Goal: Transaction & Acquisition: Download file/media

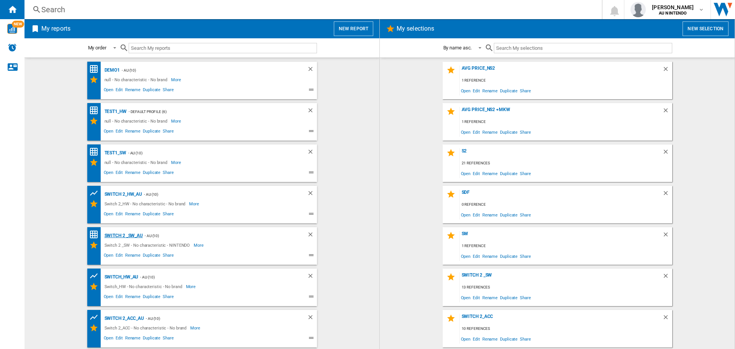
click at [122, 233] on div "Switch 2 _SW_AU" at bounding box center [123, 236] width 41 height 10
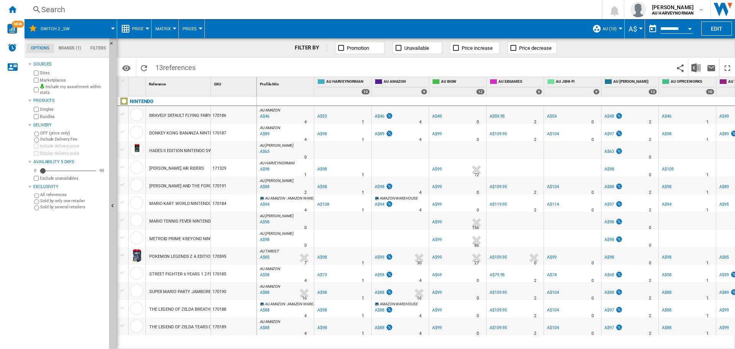
click at [691, 27] on button "Open calendar" at bounding box center [690, 28] width 14 height 14
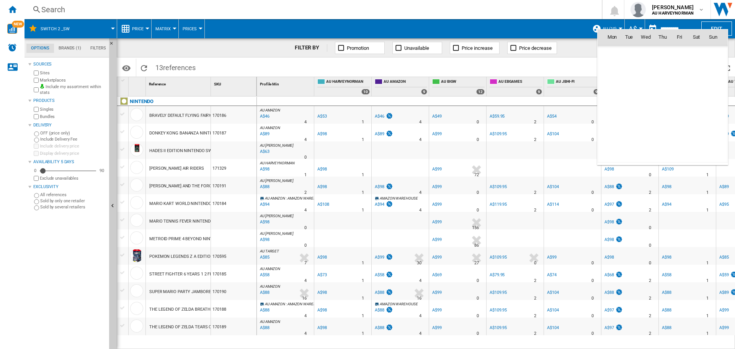
scroll to position [3651, 0]
click at [615, 126] on span "22" at bounding box center [611, 120] width 15 height 15
type input "**********"
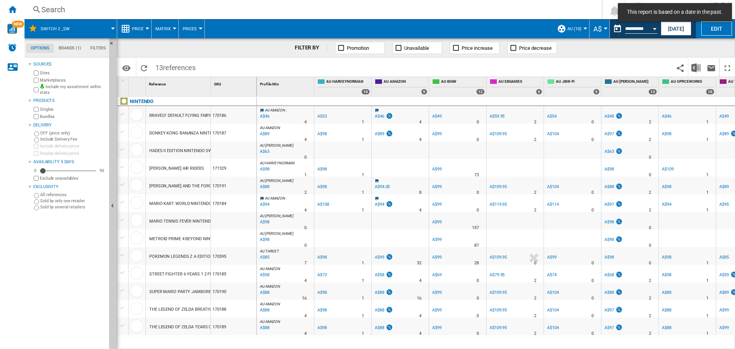
click at [145, 28] on button "Price" at bounding box center [139, 28] width 15 height 19
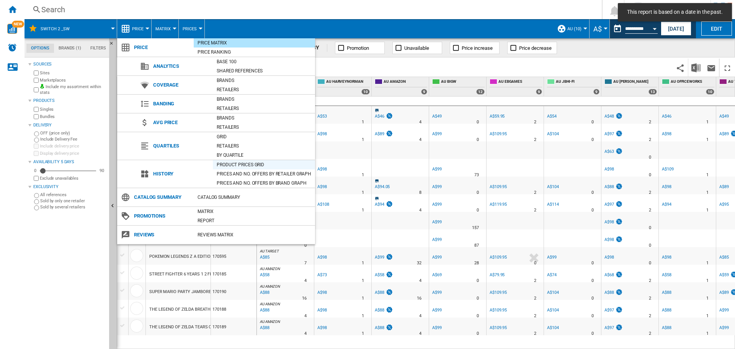
click at [239, 164] on div "Product prices grid" at bounding box center [264, 165] width 102 height 8
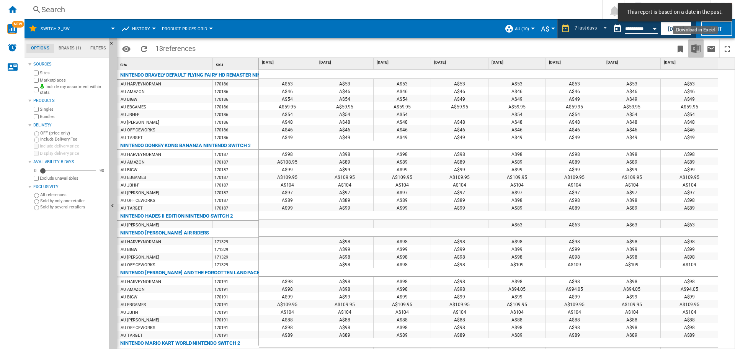
click at [695, 50] on img "Download in Excel" at bounding box center [695, 48] width 9 height 9
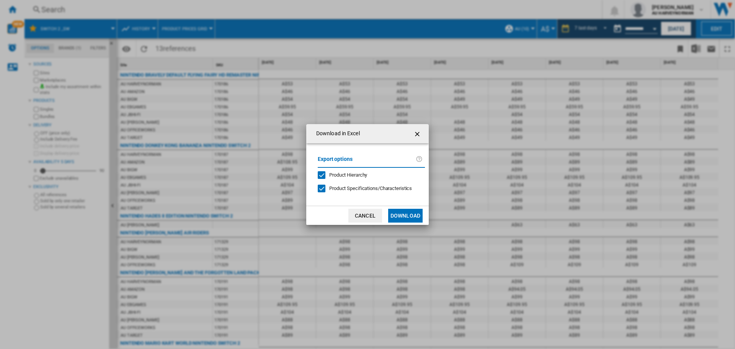
click at [406, 211] on button "Download" at bounding box center [405, 216] width 34 height 14
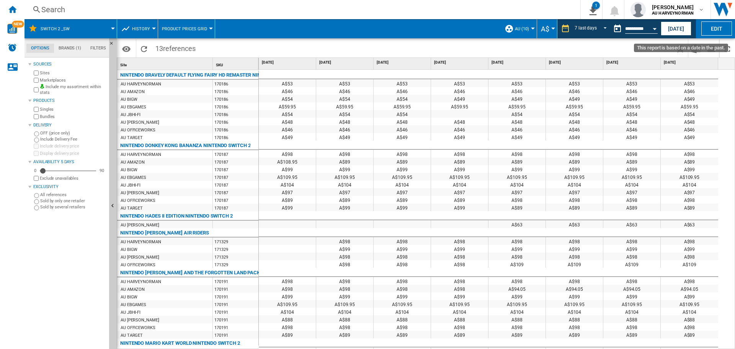
click at [654, 29] on div "Open calendar" at bounding box center [654, 29] width 4 height 2
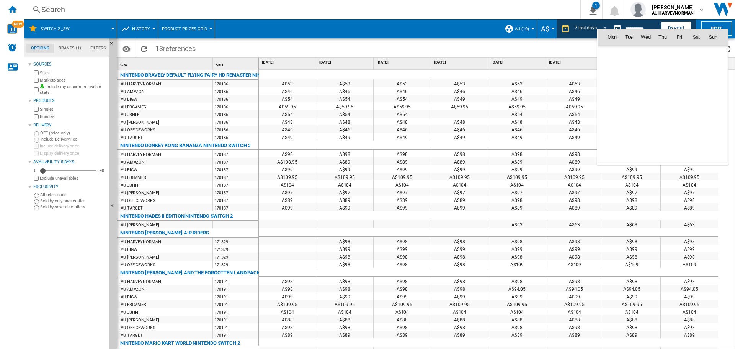
scroll to position [3651, 0]
click at [612, 104] on span "15" at bounding box center [611, 103] width 15 height 15
type input "**********"
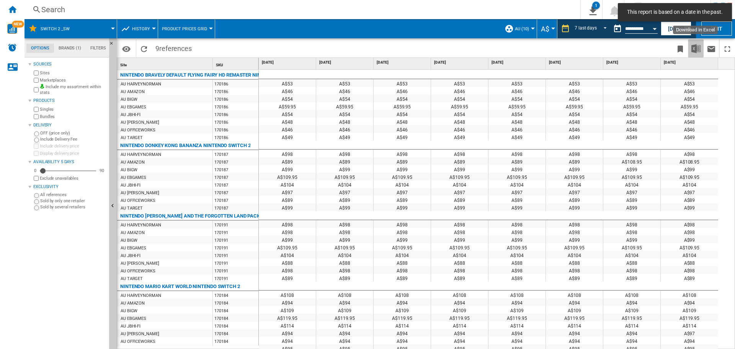
click at [701, 52] on button "Download in Excel" at bounding box center [695, 48] width 15 height 18
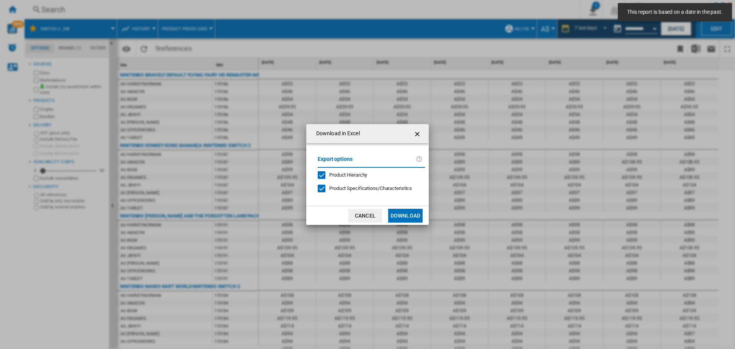
click at [419, 214] on button "Download" at bounding box center [405, 216] width 34 height 14
